Goal: Complete application form

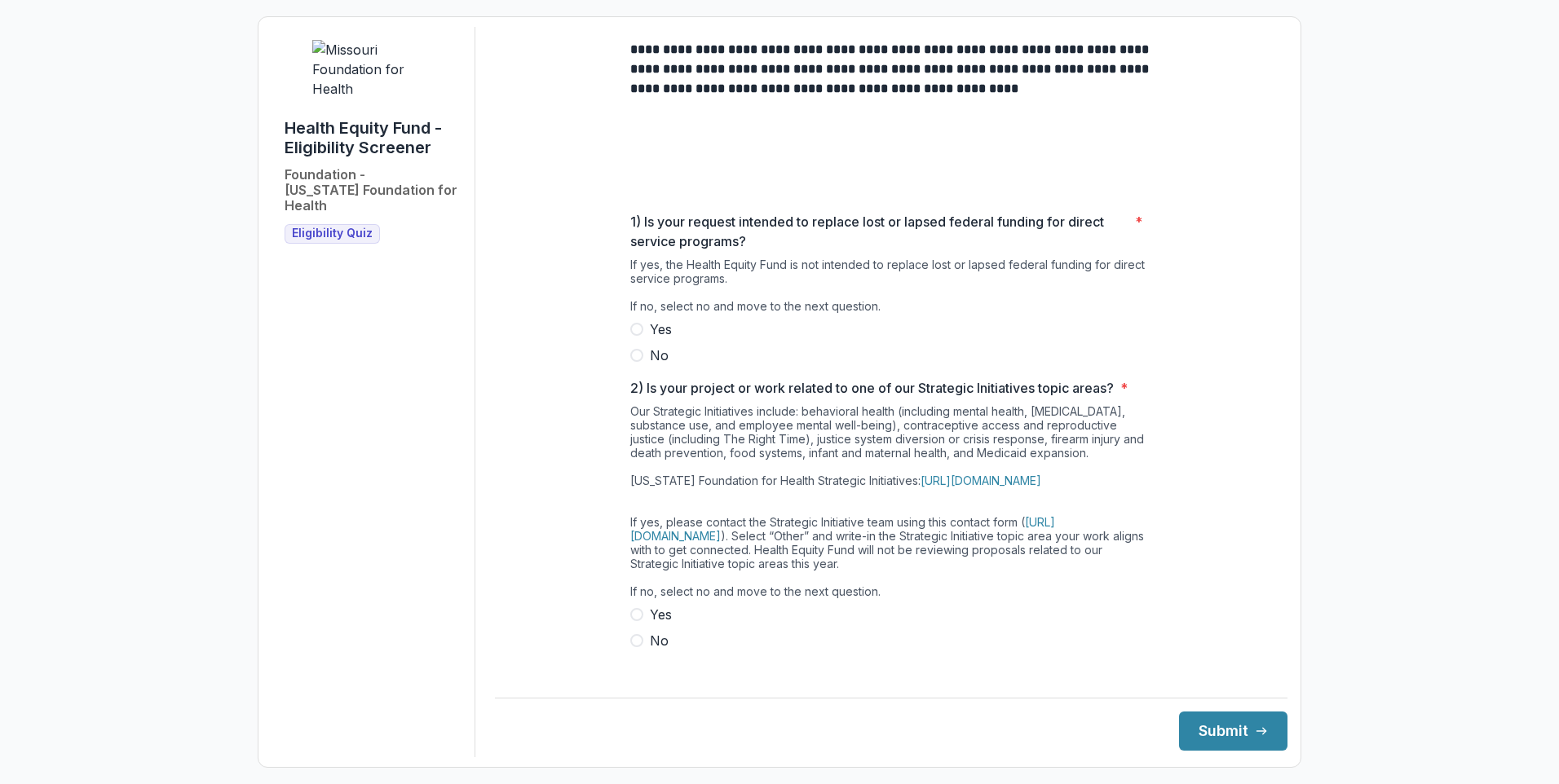
click at [630, 362] on span at bounding box center [636, 355] width 13 height 13
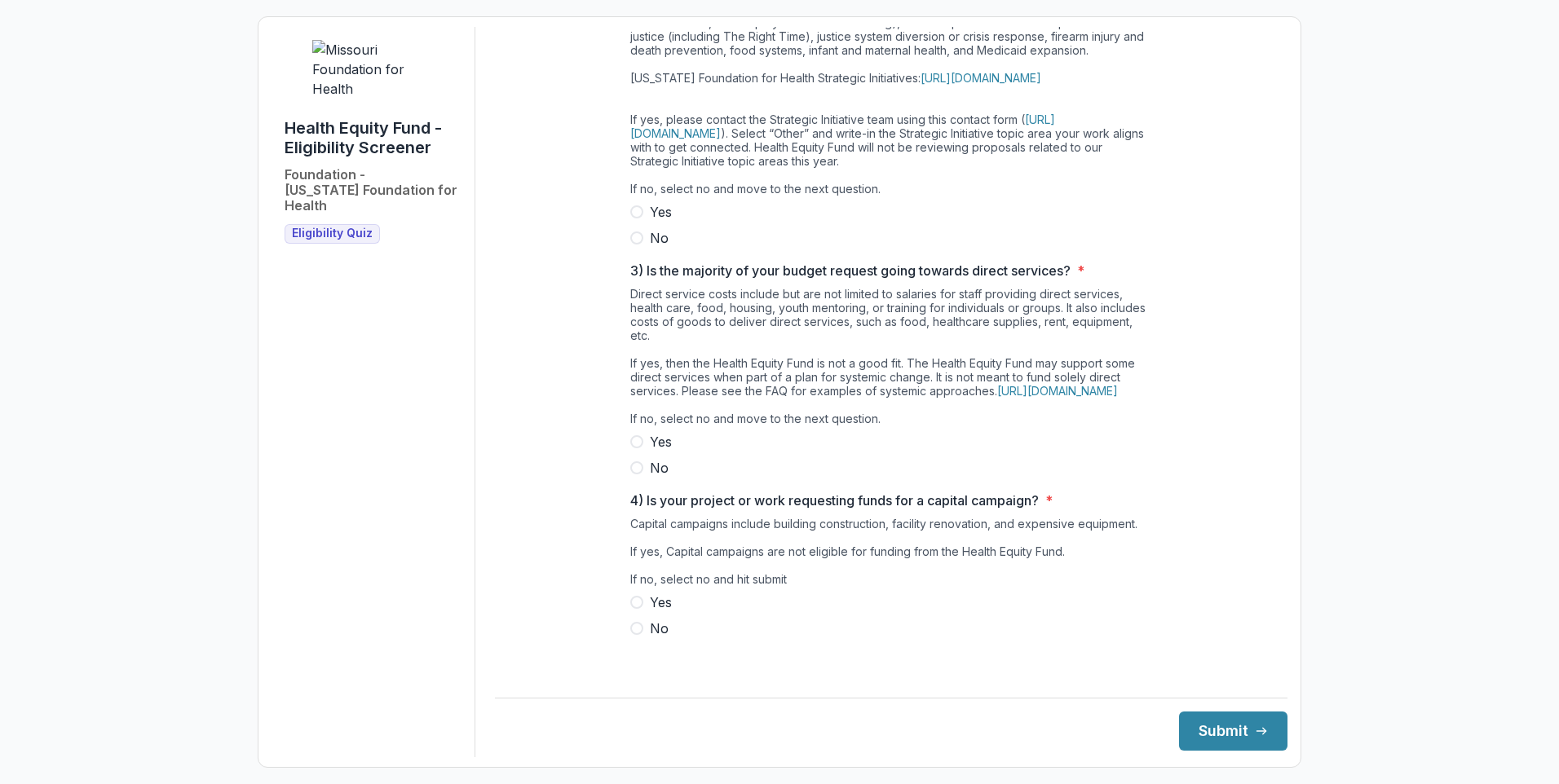
scroll to position [571, 0]
click at [630, 244] on span at bounding box center [636, 238] width 13 height 13
click at [630, 474] on span at bounding box center [636, 468] width 13 height 13
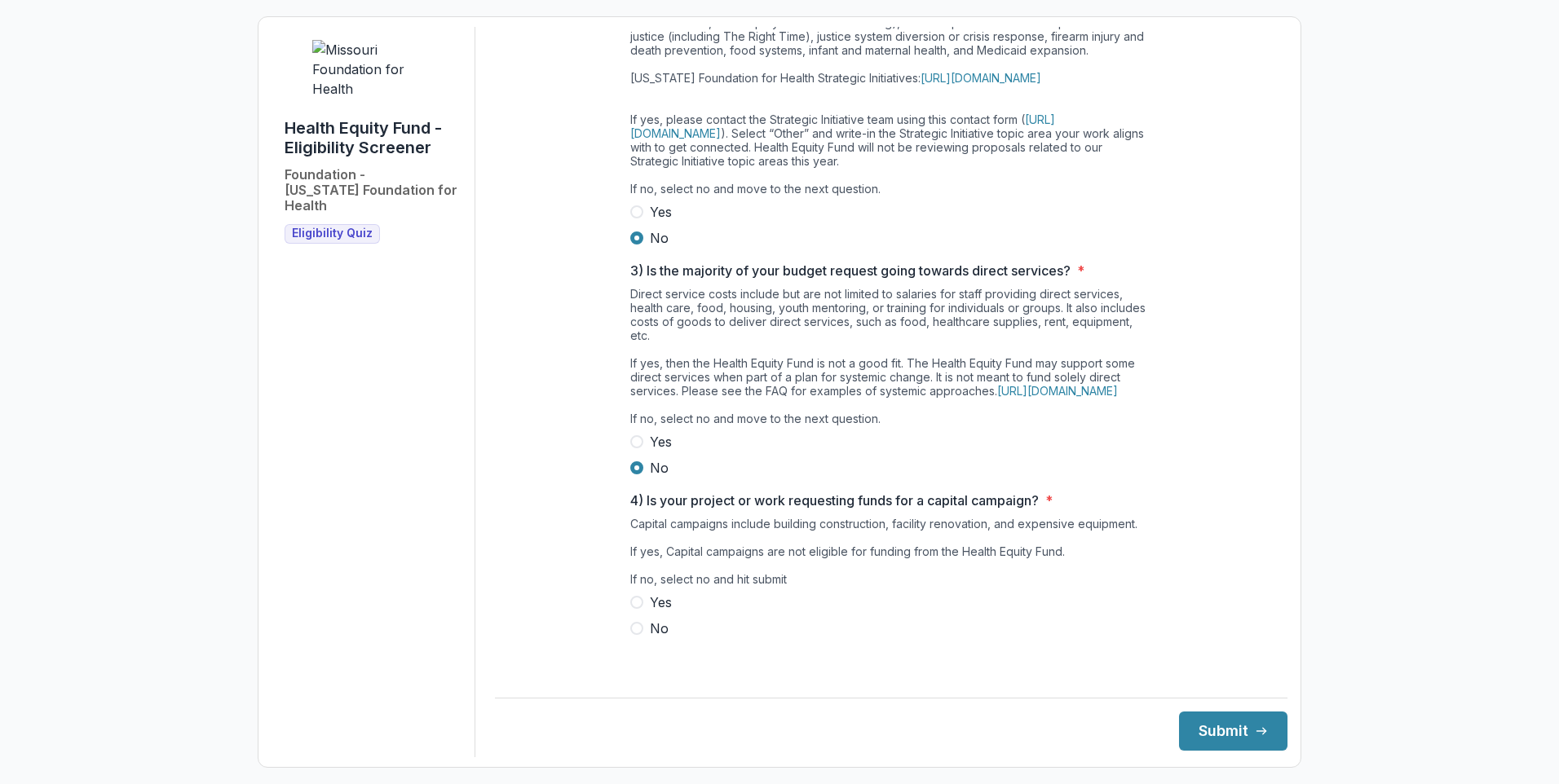
click at [630, 635] on span at bounding box center [636, 629] width 13 height 13
click at [1179, 712] on button "Submit" at bounding box center [1233, 731] width 108 height 39
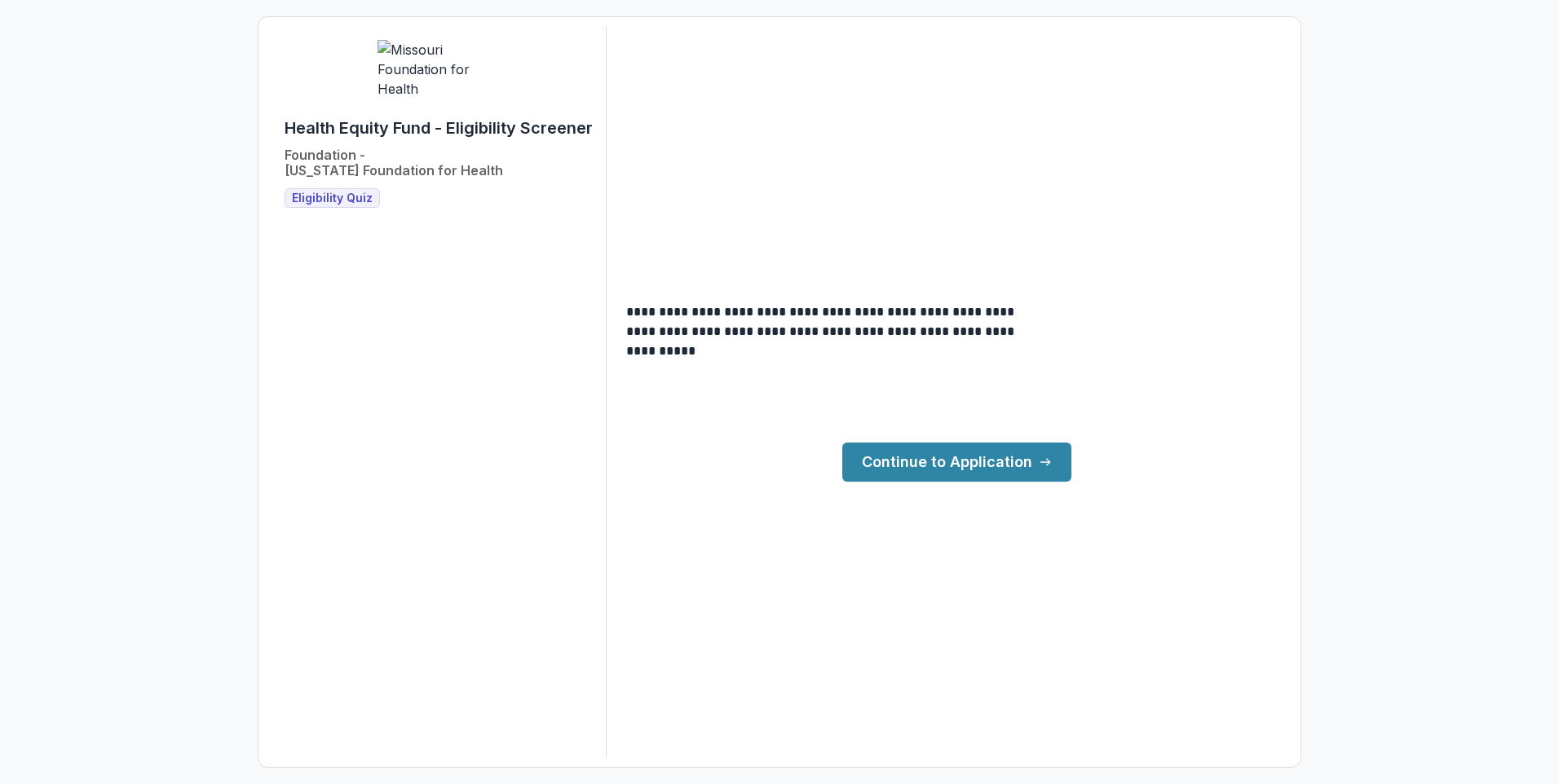
click at [1071, 442] on link "Continue to Application" at bounding box center [957, 461] width 229 height 39
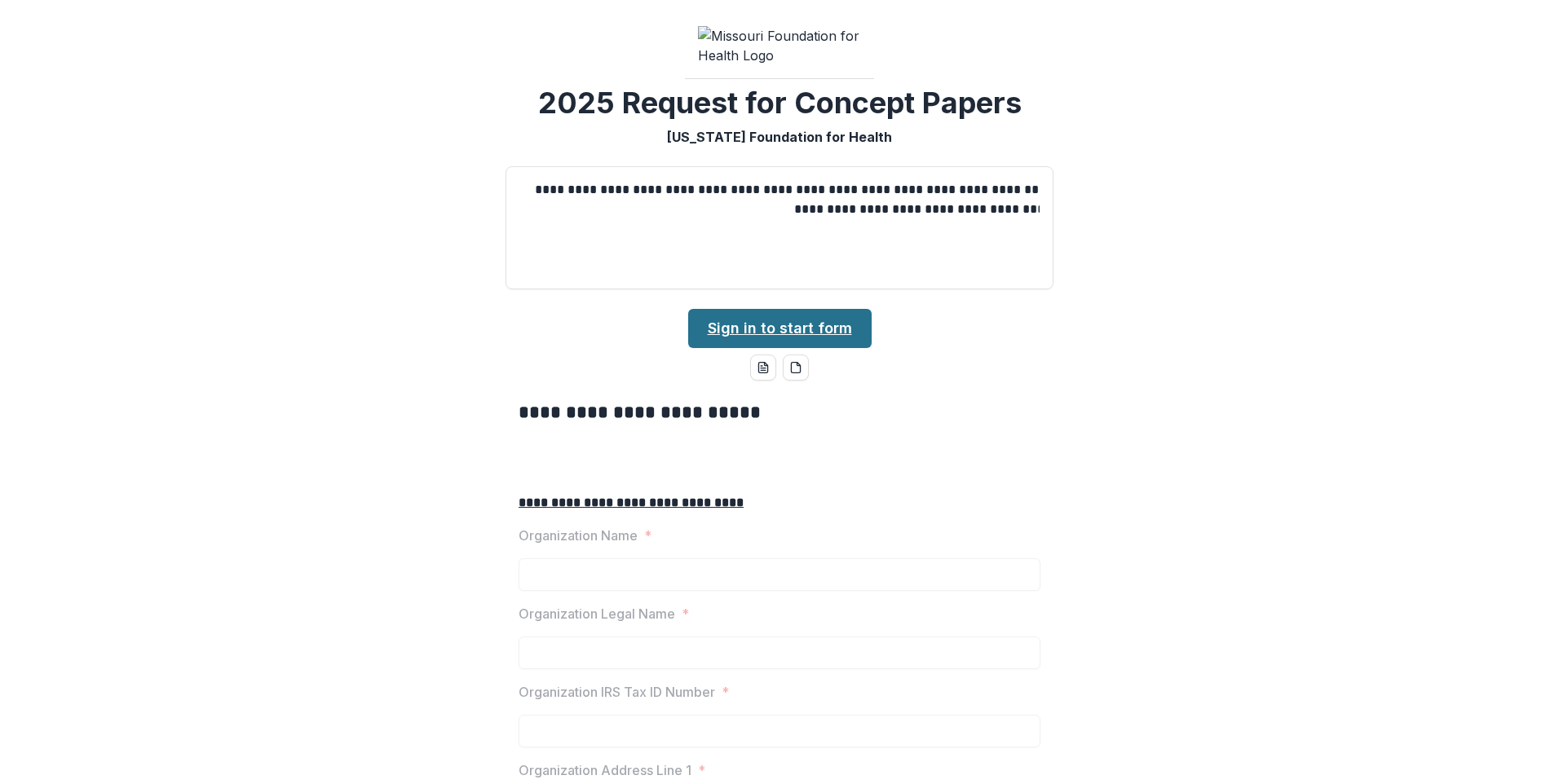
click at [829, 348] on link "Sign in to start form" at bounding box center [780, 328] width 184 height 39
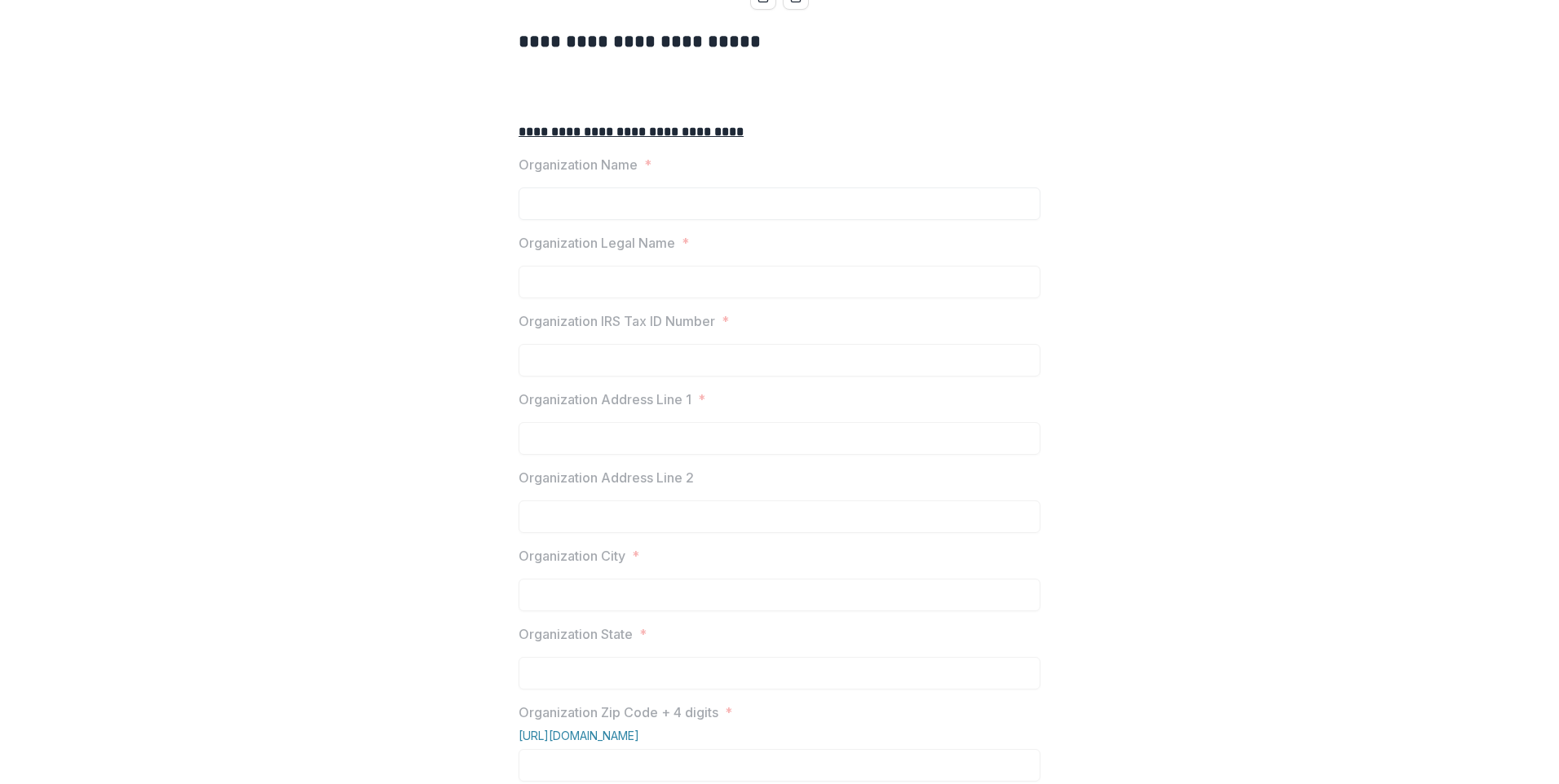
scroll to position [407, 0]
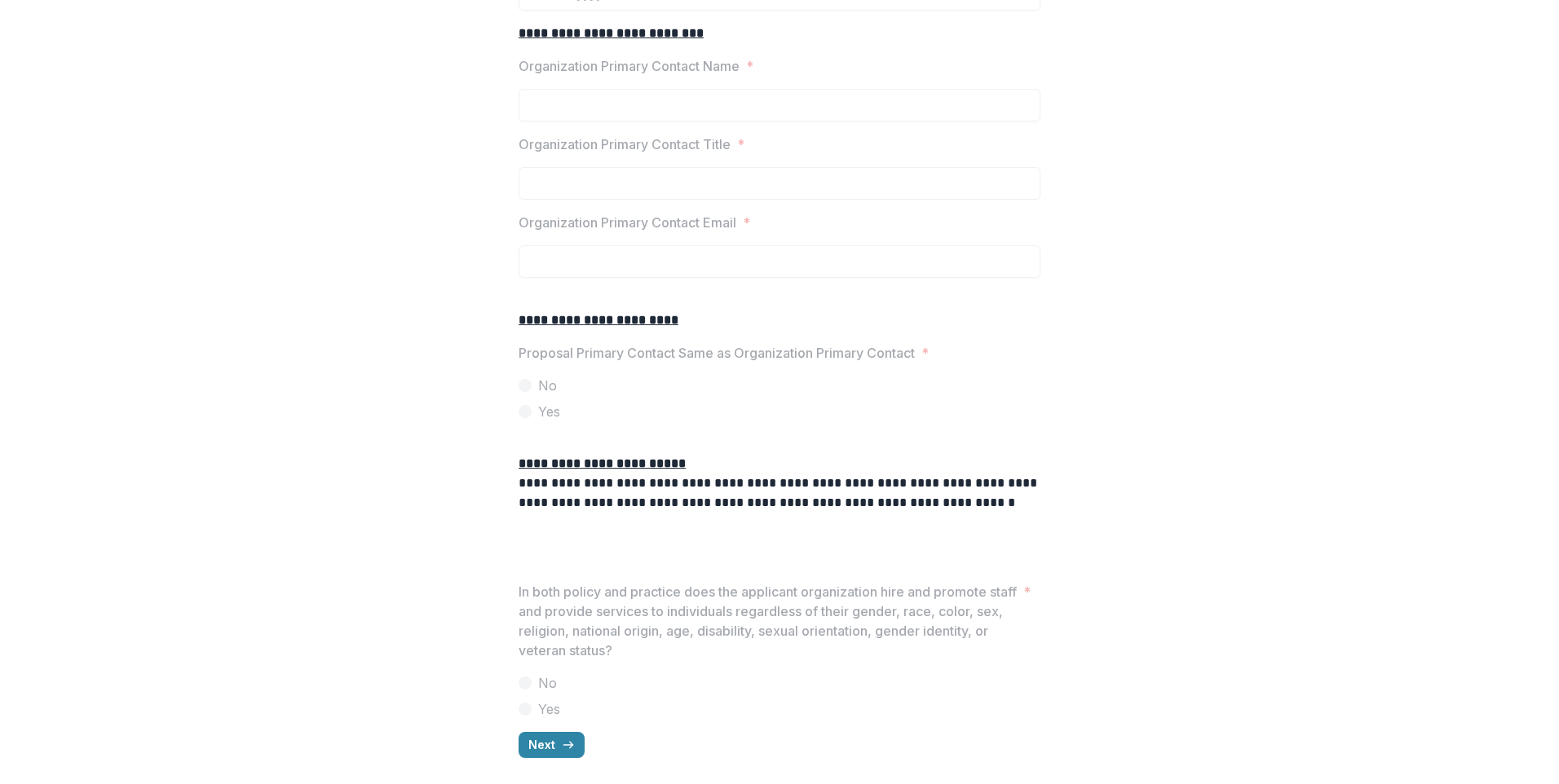
scroll to position [3318, 0]
click at [518, 732] on button "Next" at bounding box center [551, 745] width 66 height 27
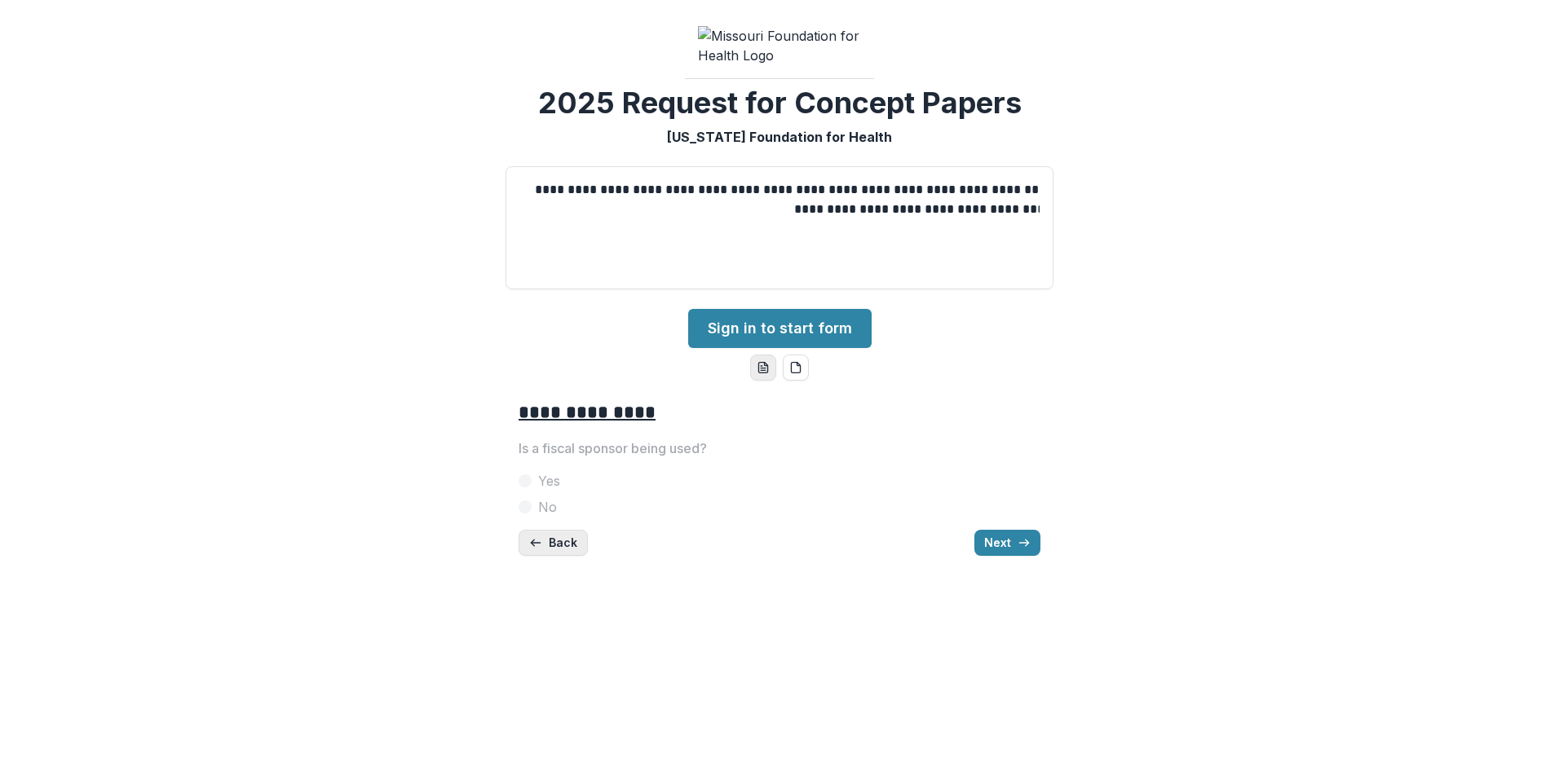
scroll to position [200, 0]
click at [1040, 556] on button "Next" at bounding box center [1008, 543] width 66 height 27
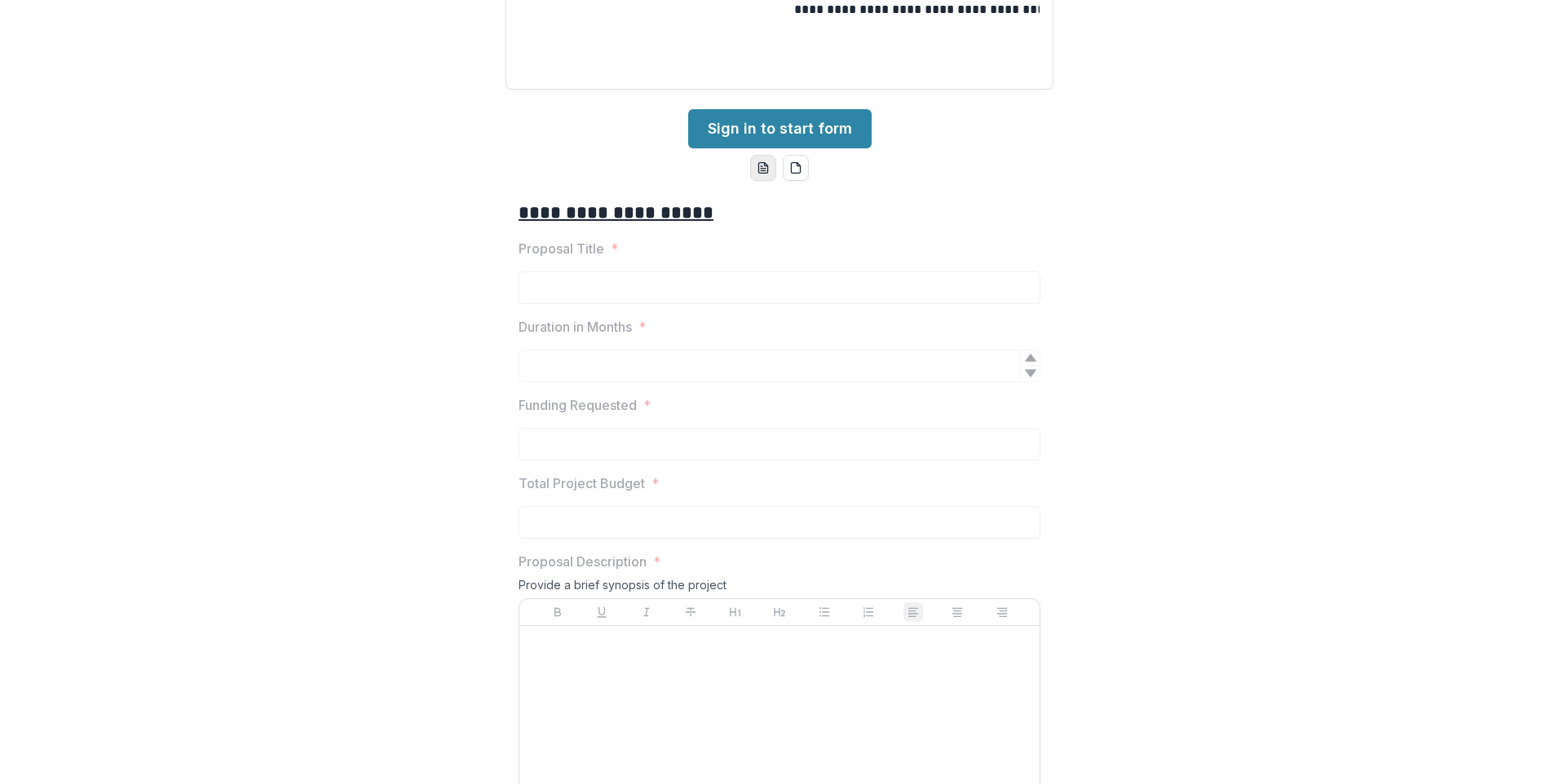
scroll to position [2201, 0]
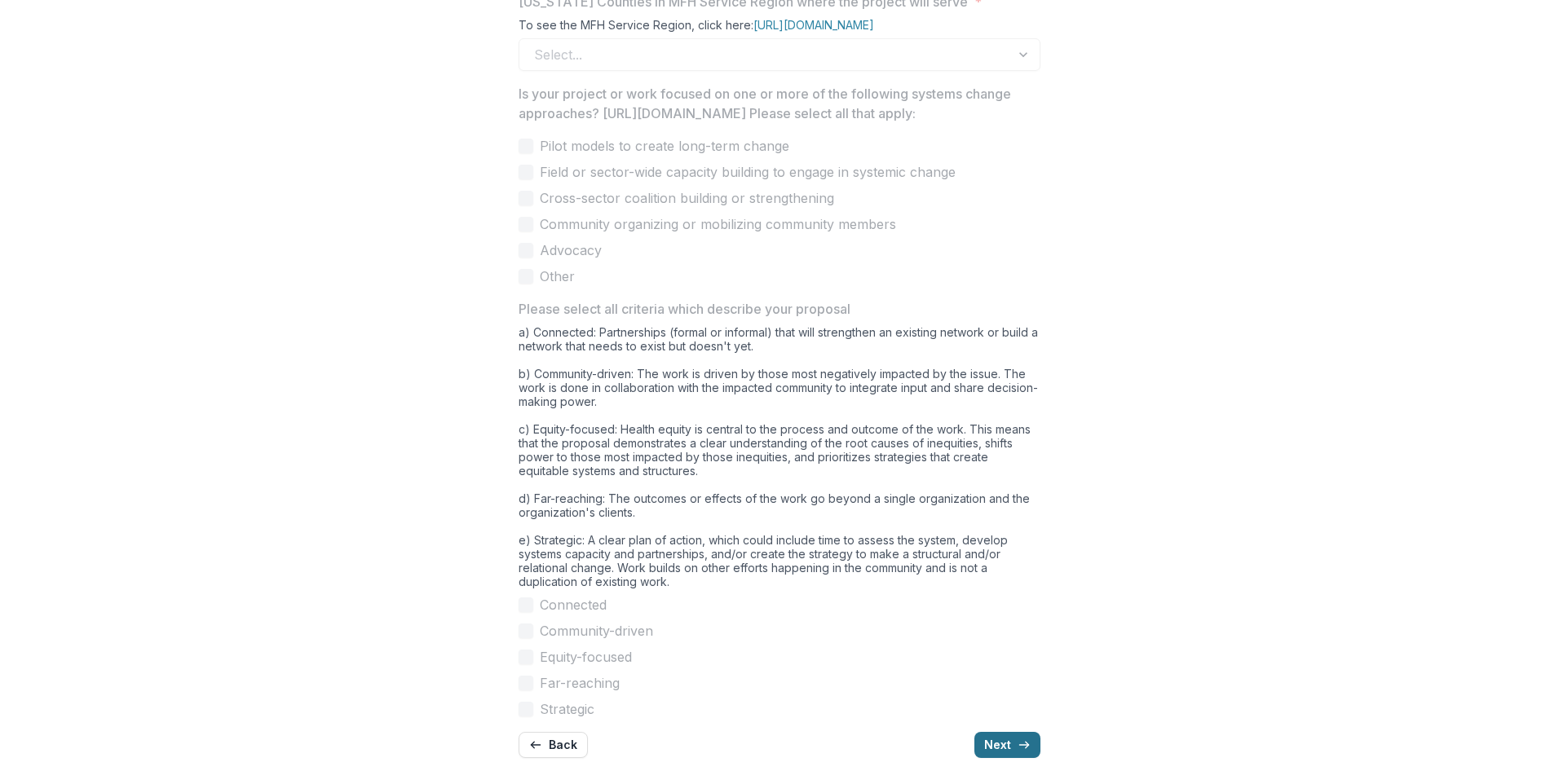
click at [1040, 732] on button "Next" at bounding box center [1008, 745] width 66 height 27
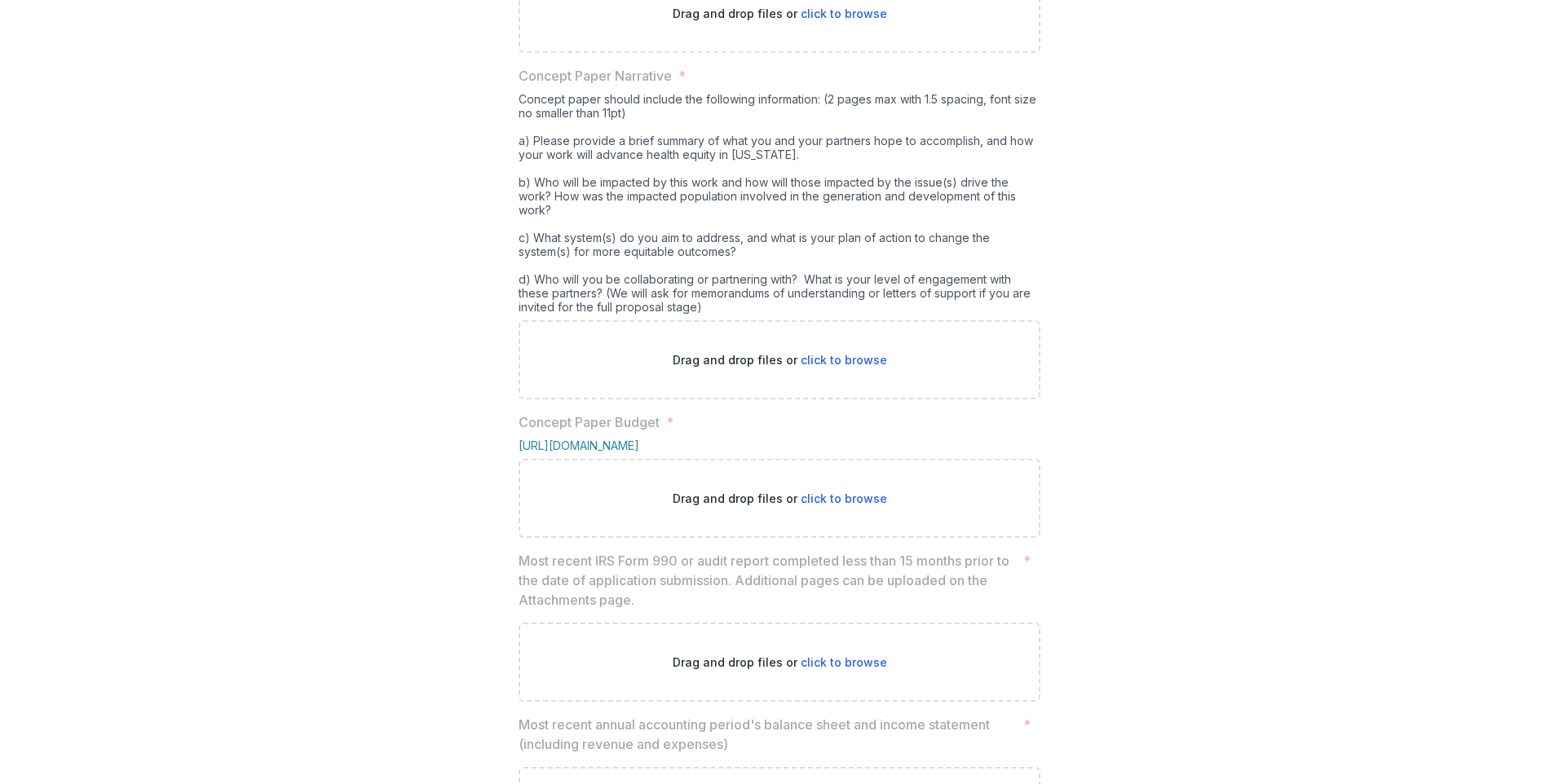
scroll to position [508, 0]
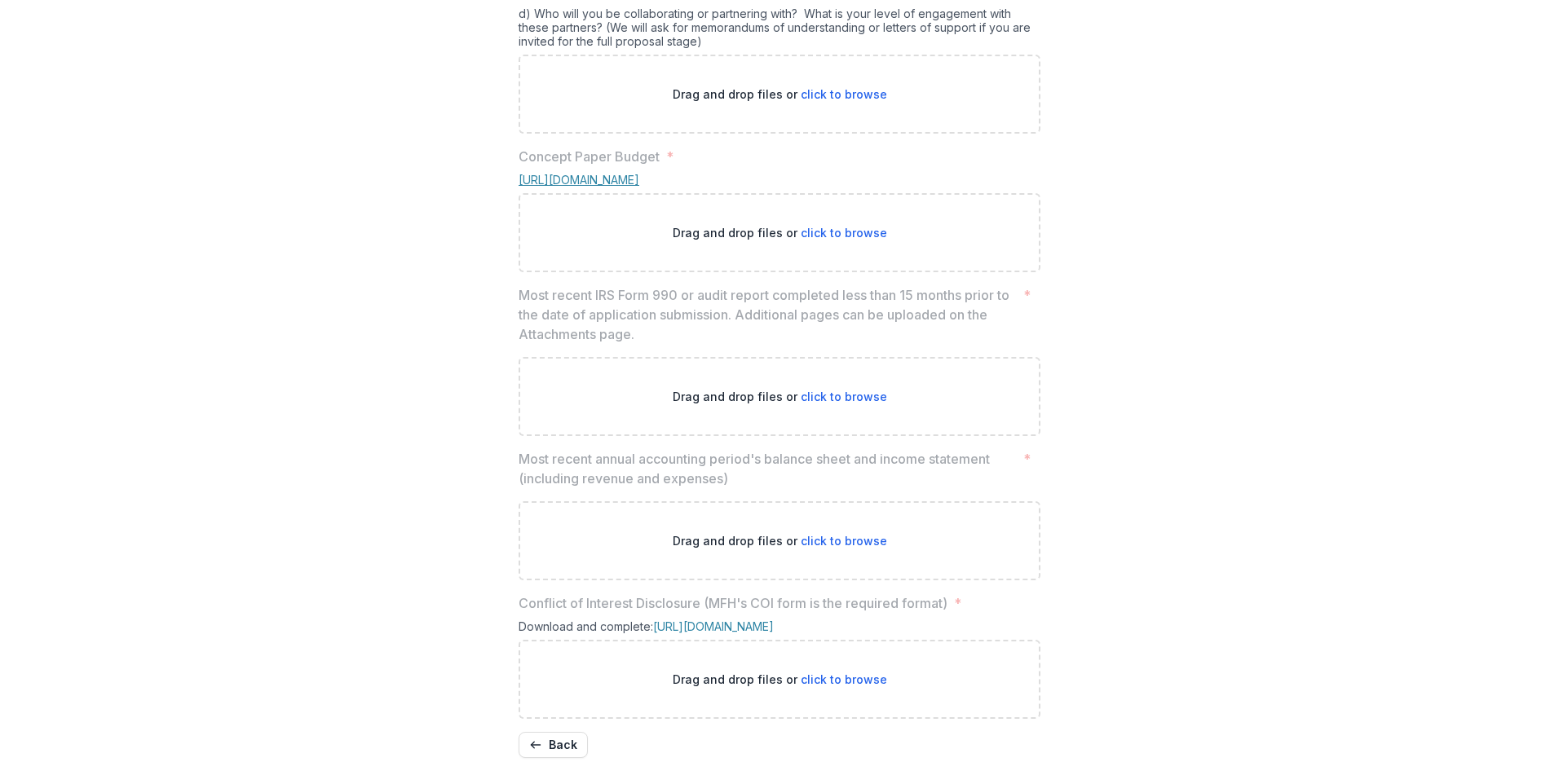
scroll to position [998, 0]
click at [639, 187] on link "[URL][DOMAIN_NAME]" at bounding box center [578, 179] width 120 height 14
click at [774, 619] on link "[URL][DOMAIN_NAME]" at bounding box center [713, 626] width 120 height 14
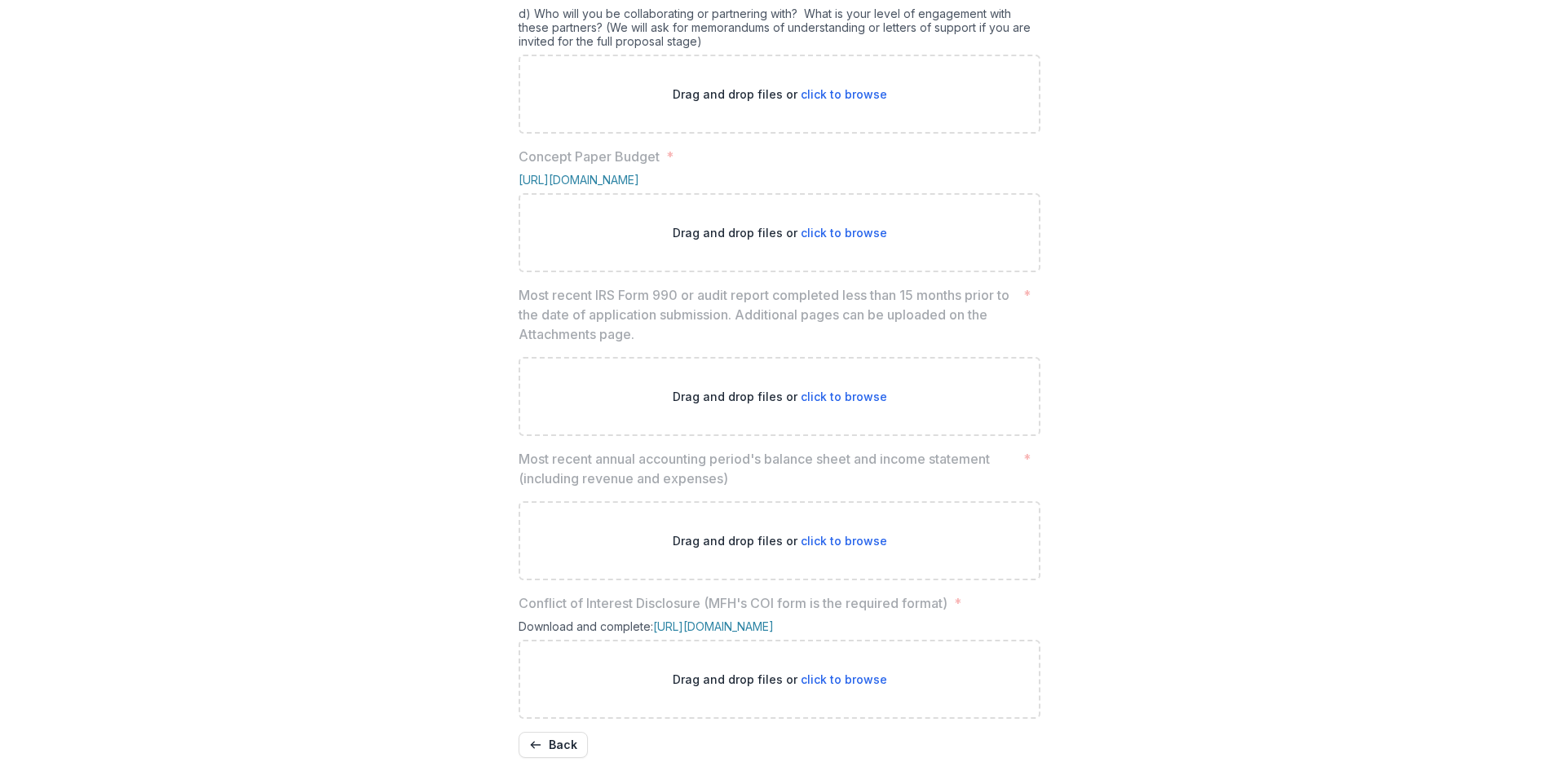
click at [1030, 489] on span "*" at bounding box center [1027, 468] width 8 height 39
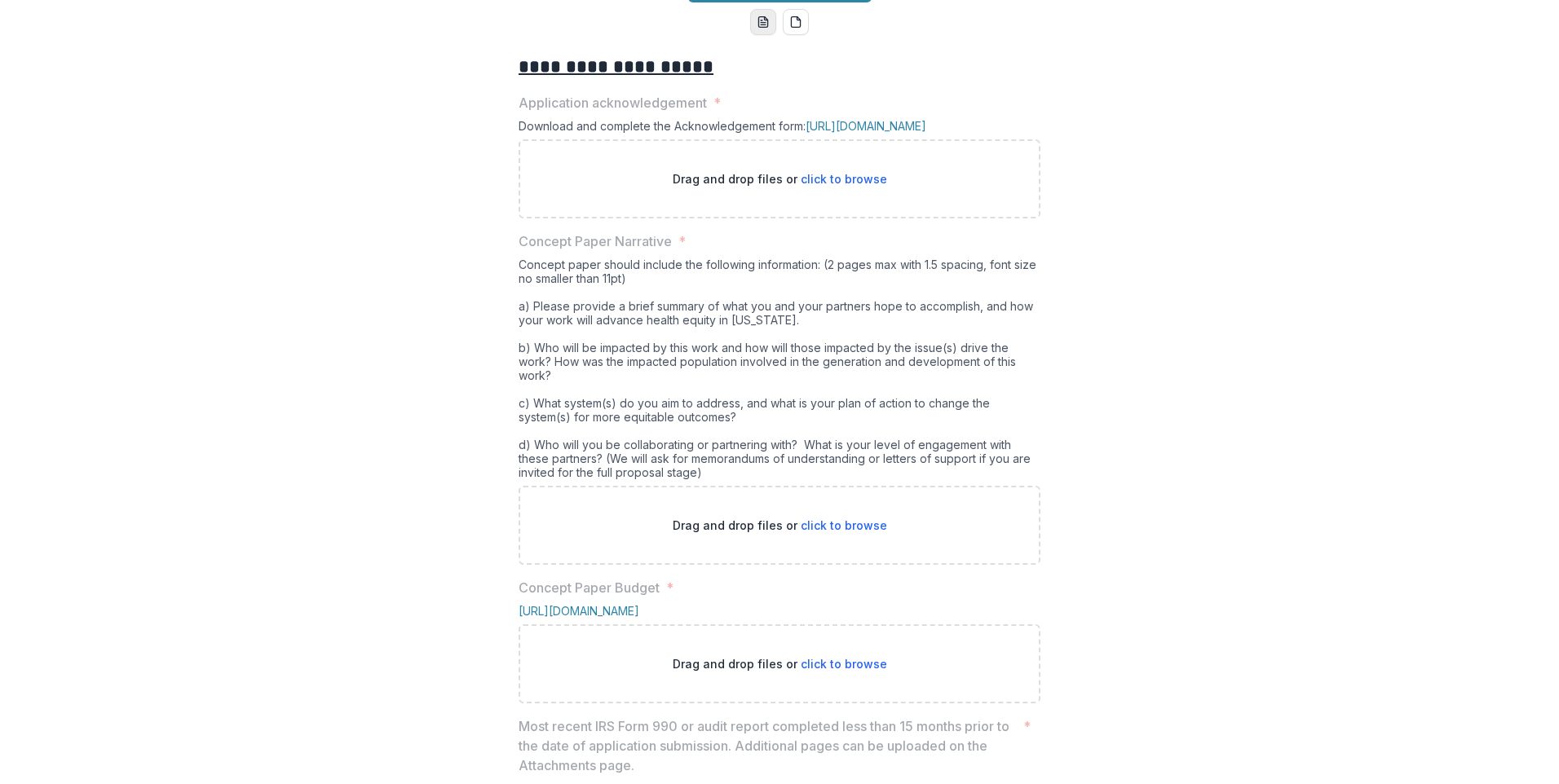
scroll to position [0, 0]
